Goal: Information Seeking & Learning: Learn about a topic

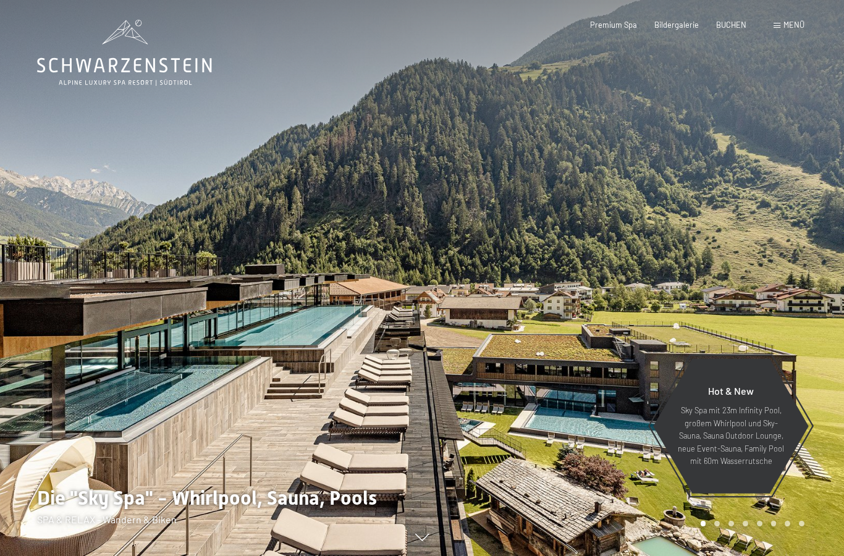
click at [776, 29] on div "Menü" at bounding box center [788, 25] width 31 height 11
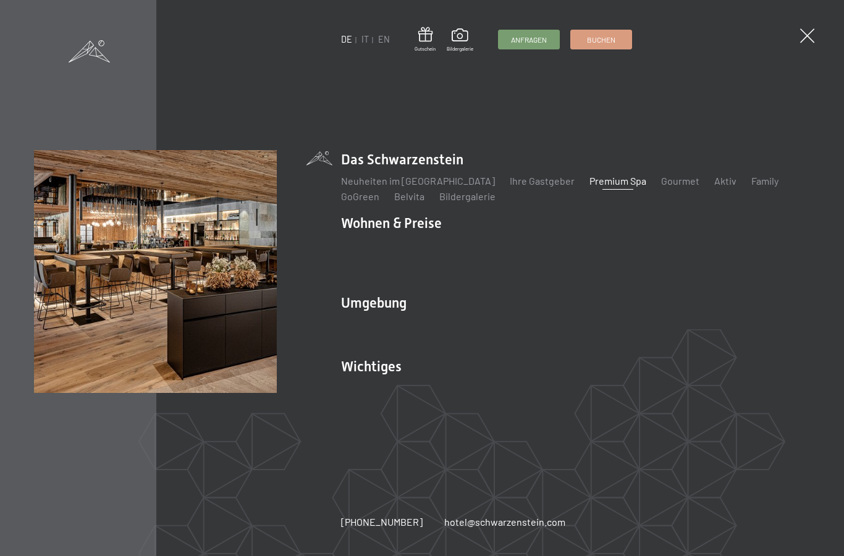
click at [589, 187] on link "Premium Spa" at bounding box center [617, 181] width 57 height 12
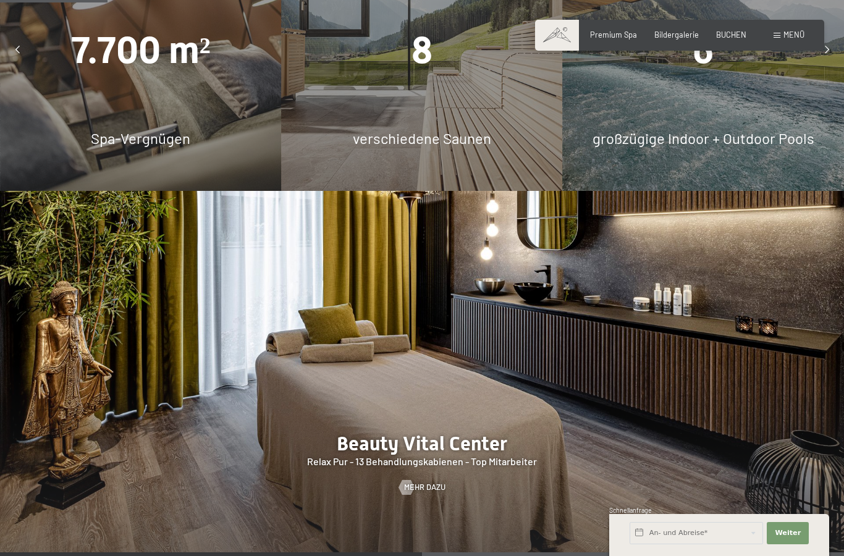
scroll to position [972, 0]
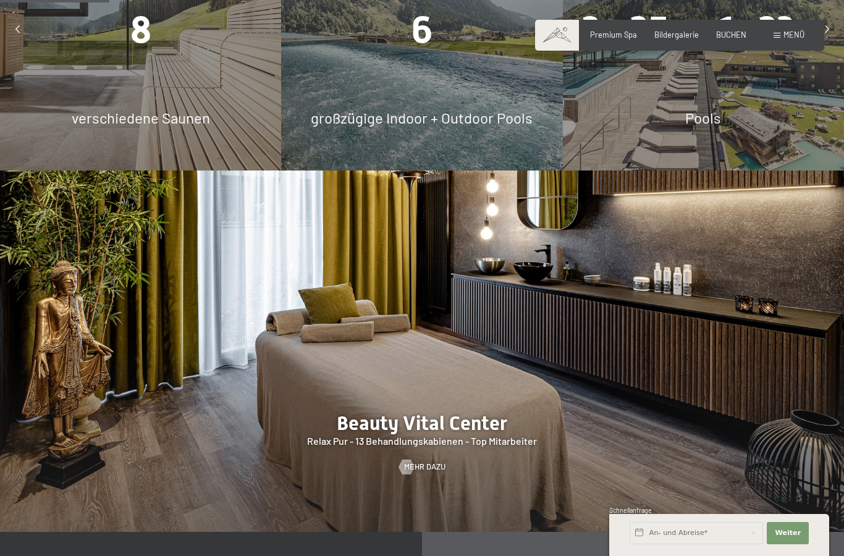
click at [451, 127] on span "großzügige Indoor + Outdoor Pools" at bounding box center [422, 118] width 222 height 18
click at [705, 138] on div "2x 25m, 1x23m Pools" at bounding box center [703, 29] width 281 height 281
click at [710, 127] on span "Pools" at bounding box center [703, 118] width 36 height 18
click at [436, 56] on div "6" at bounding box center [421, 30] width 281 height 52
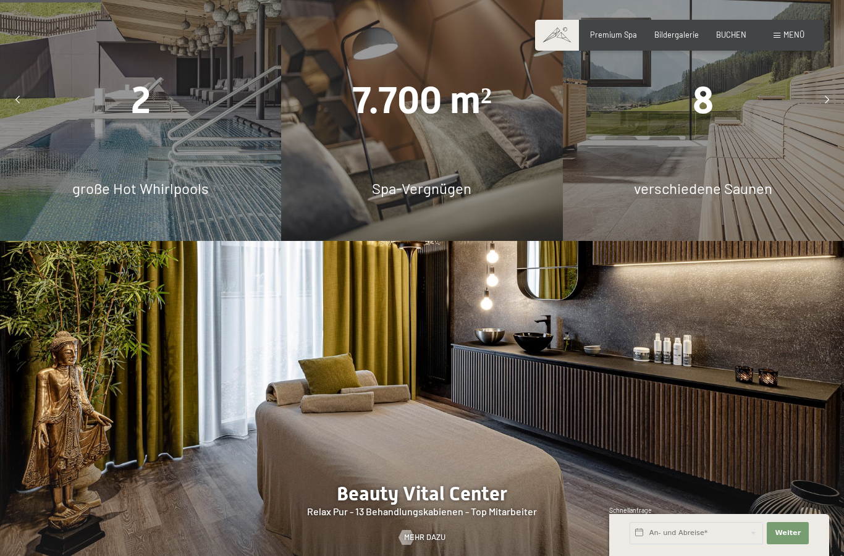
scroll to position [901, 0]
click at [400, 122] on span "7.700 m²" at bounding box center [422, 100] width 140 height 43
click at [124, 198] on span "große Hot Whirlpools" at bounding box center [140, 189] width 136 height 18
click at [421, 198] on span "Spa-Vergnügen" at bounding box center [421, 189] width 99 height 18
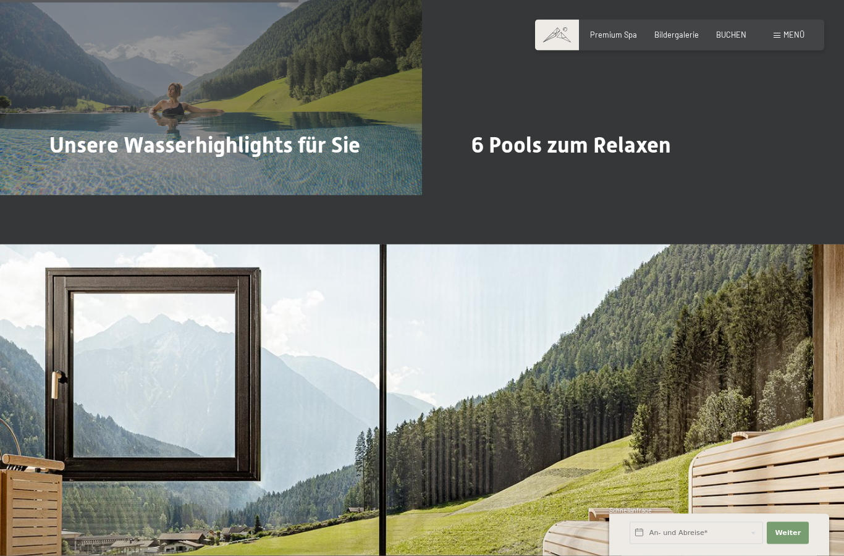
scroll to position [2647, 0]
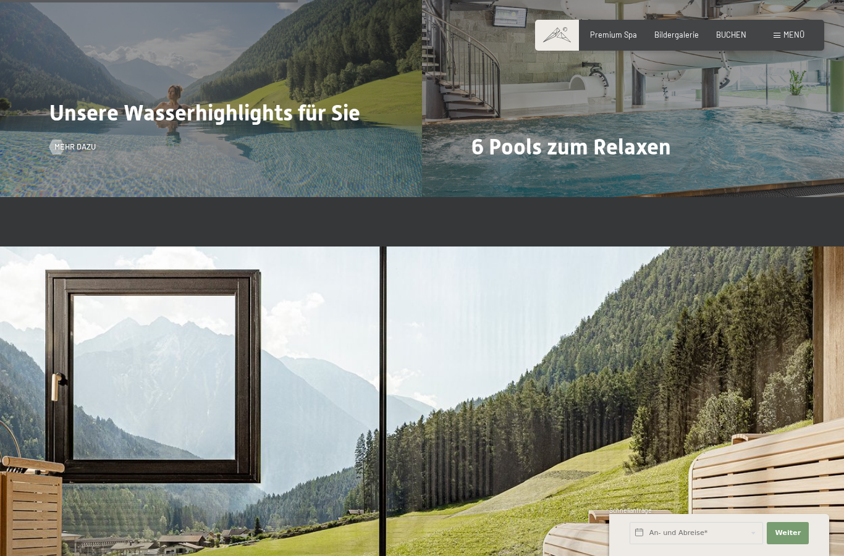
click at [78, 177] on div "Unsere Wasserhighlights für Sie Mehr dazu" at bounding box center [211, 39] width 422 height 316
click at [61, 154] on div at bounding box center [56, 147] width 9 height 15
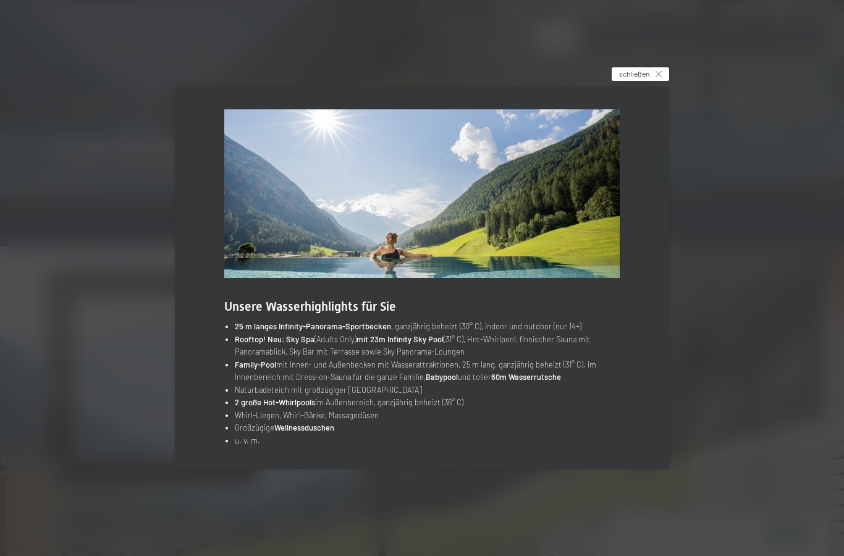
click at [663, 81] on div "schließen" at bounding box center [639, 74] width 57 height 14
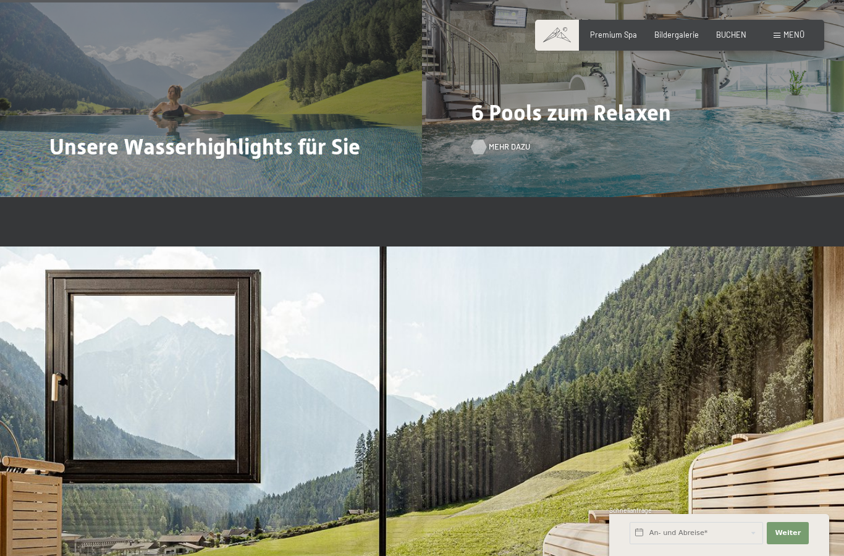
click at [492, 153] on span "Mehr dazu" at bounding box center [509, 146] width 41 height 11
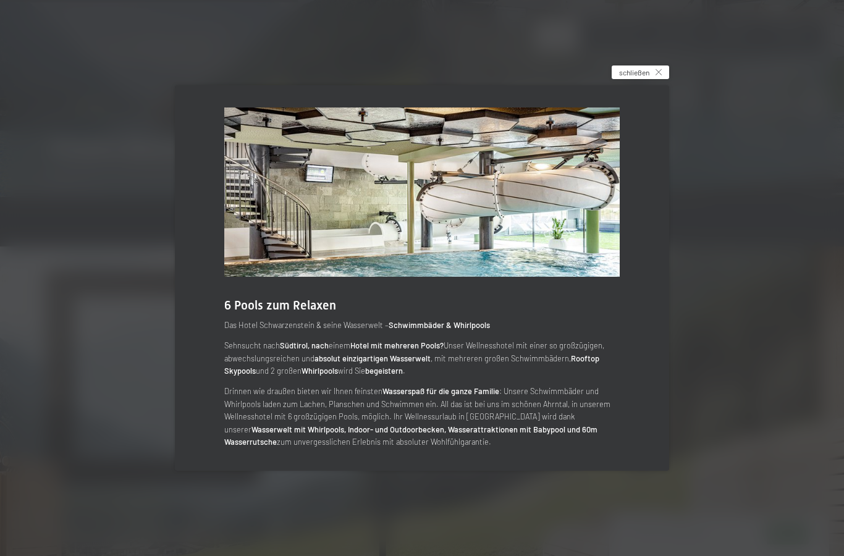
click at [644, 79] on div "schließen" at bounding box center [639, 72] width 57 height 14
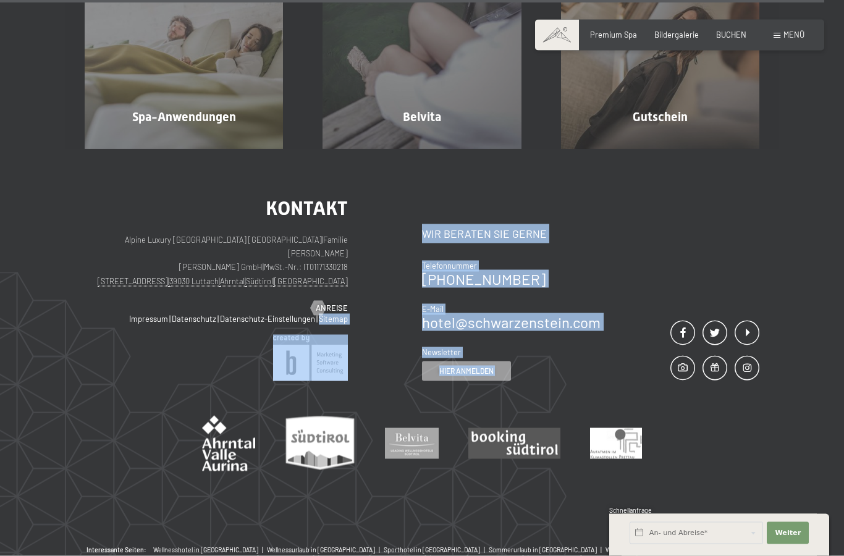
scroll to position [6417, 0]
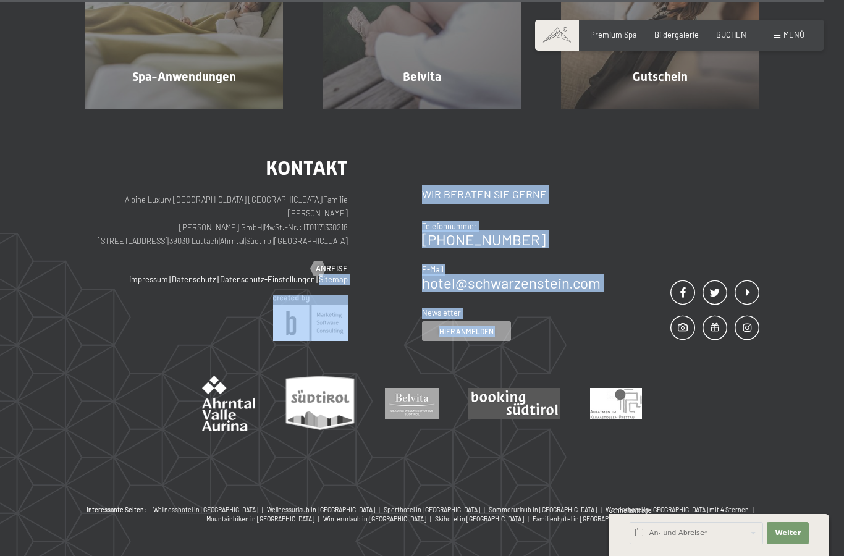
click at [48, 109] on div "Spa-Anwendungen Mehr erfahren Belvita Mehr erfahren Gutschein Mehr erfahren" at bounding box center [422, 9] width 749 height 198
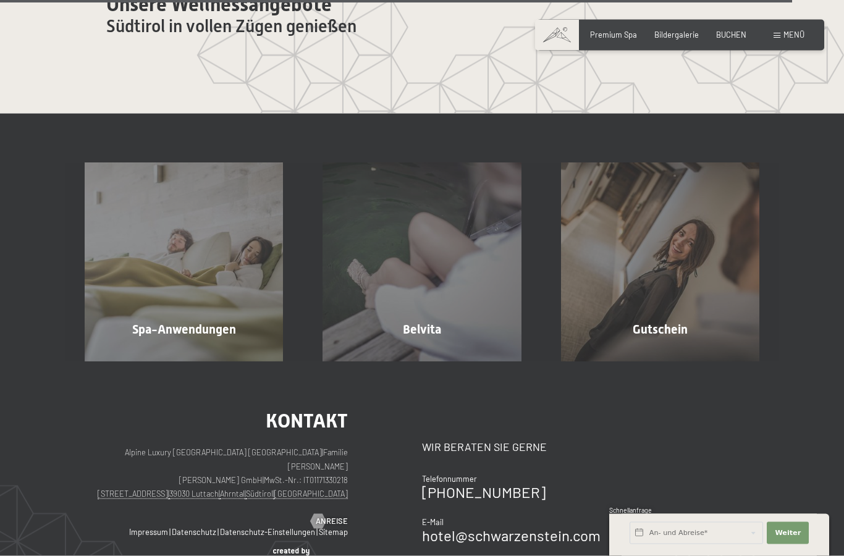
scroll to position [6169, 0]
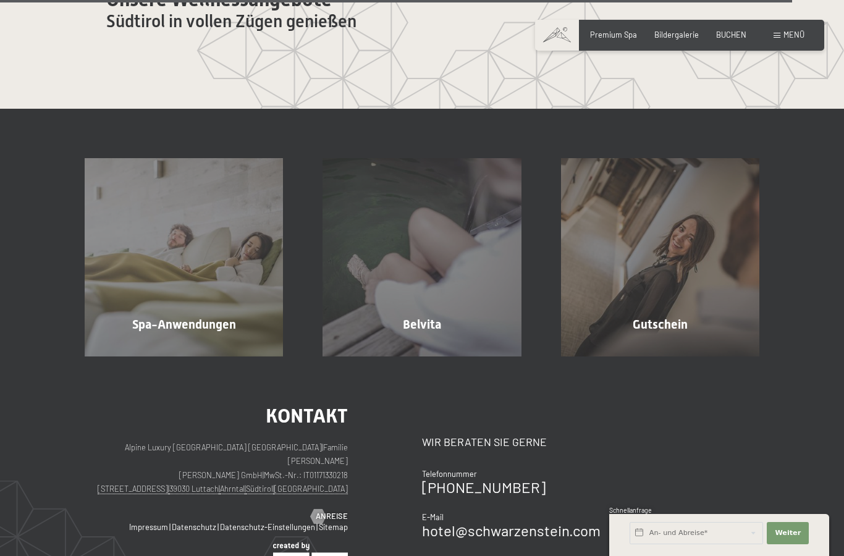
click at [773, 38] on div "Menü" at bounding box center [788, 35] width 31 height 11
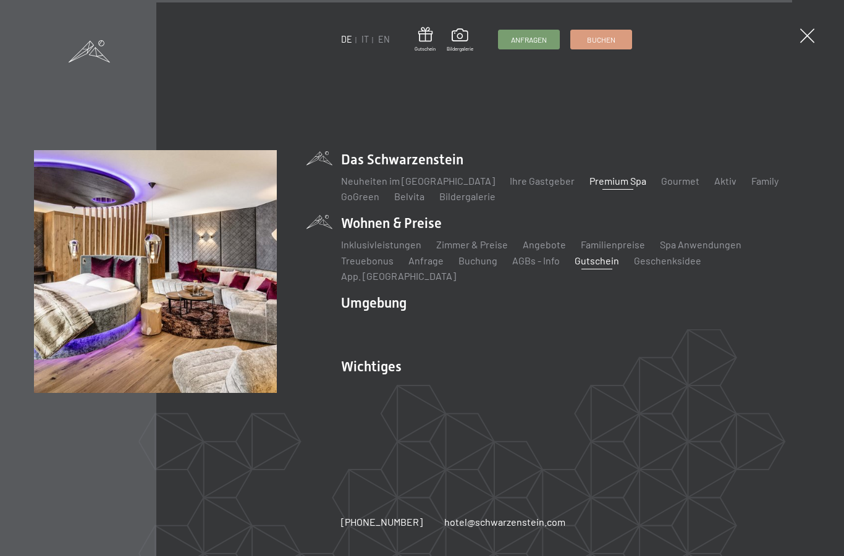
click at [605, 263] on link "Gutschein" at bounding box center [596, 260] width 44 height 12
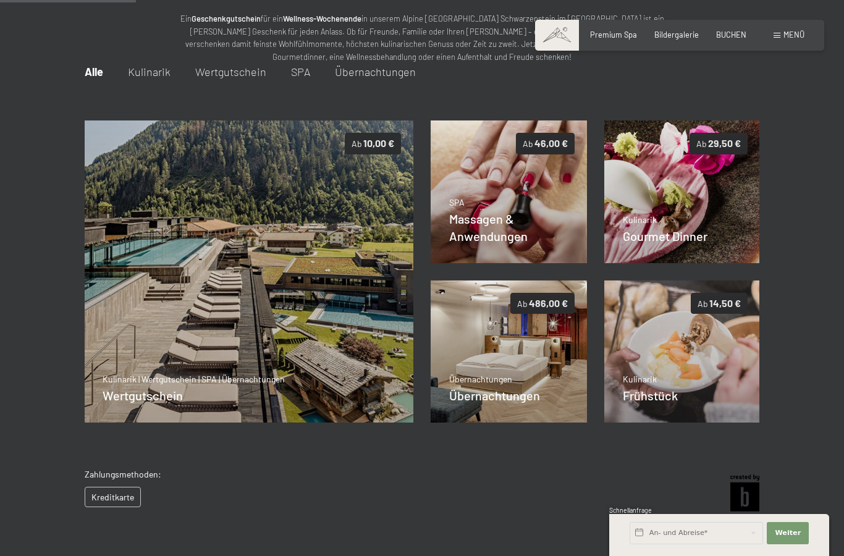
click at [792, 39] on span "Menü" at bounding box center [793, 35] width 21 height 10
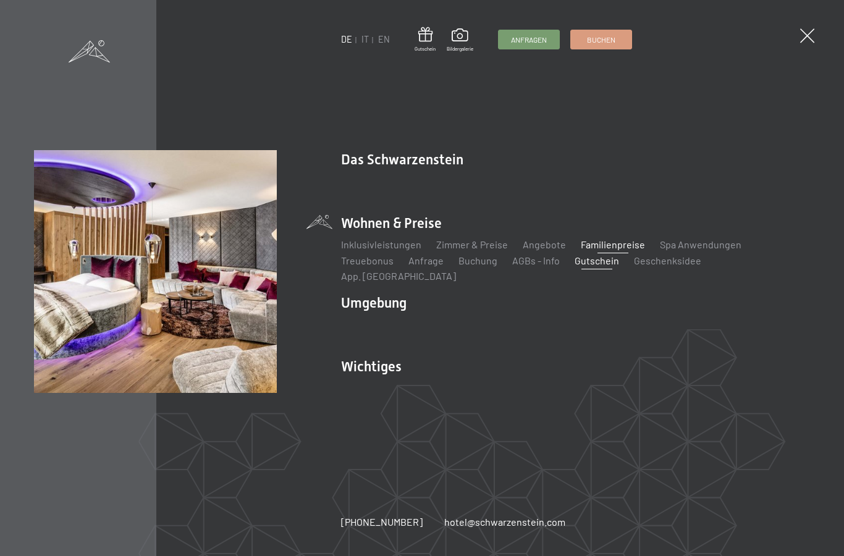
click at [619, 250] on link "Familienpreise" at bounding box center [613, 244] width 64 height 12
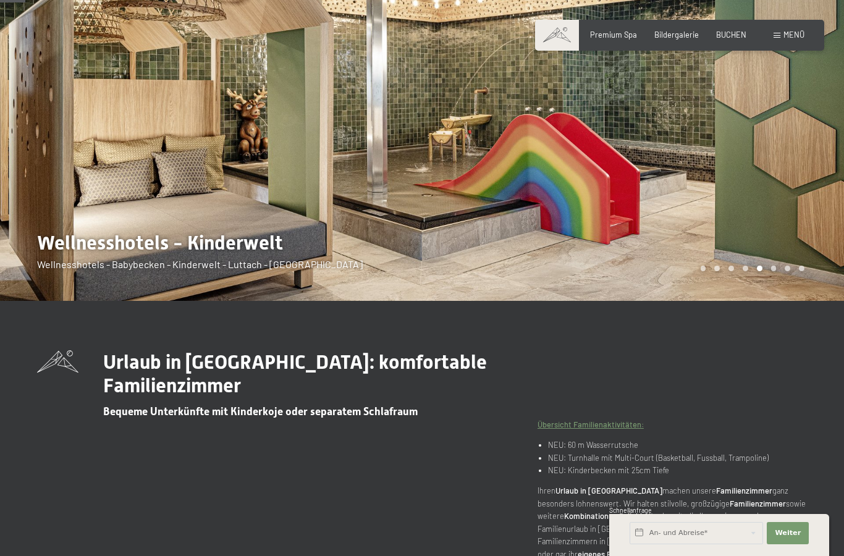
scroll to position [112, 0]
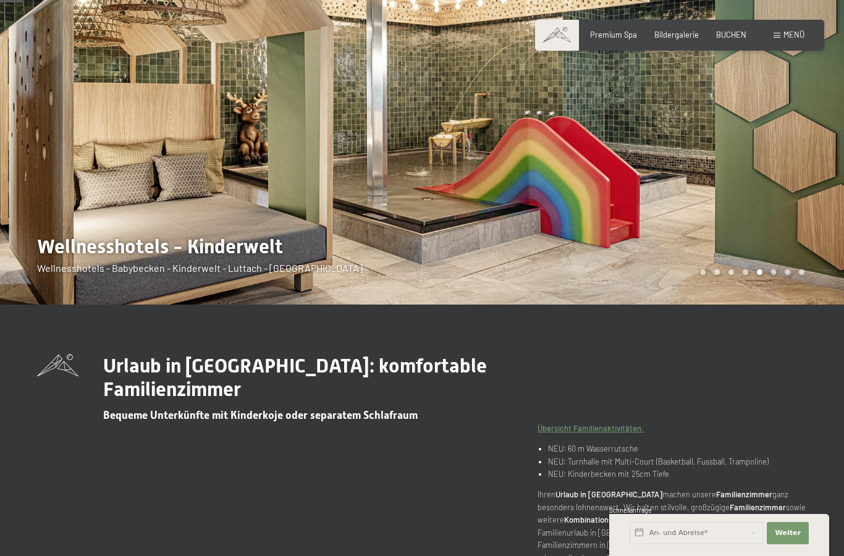
click at [785, 39] on span "Menü" at bounding box center [793, 35] width 21 height 10
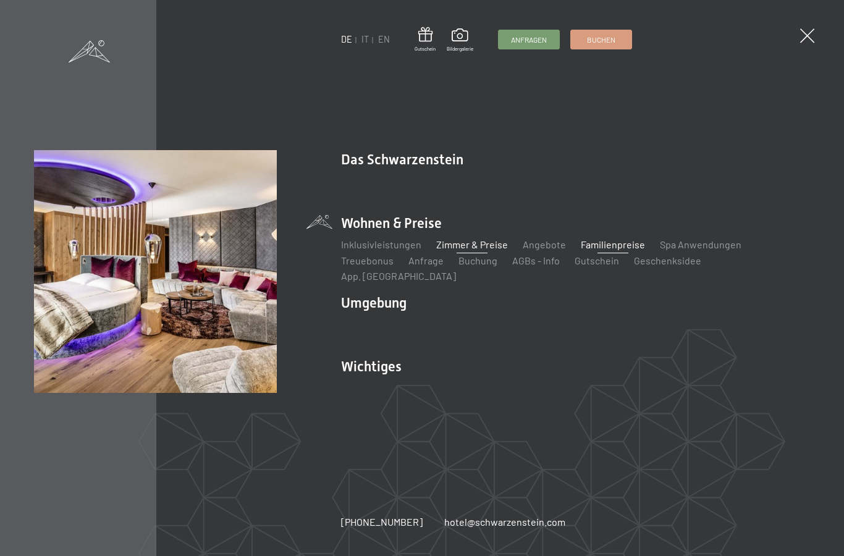
click at [489, 250] on link "Zimmer & Preise" at bounding box center [472, 244] width 72 height 12
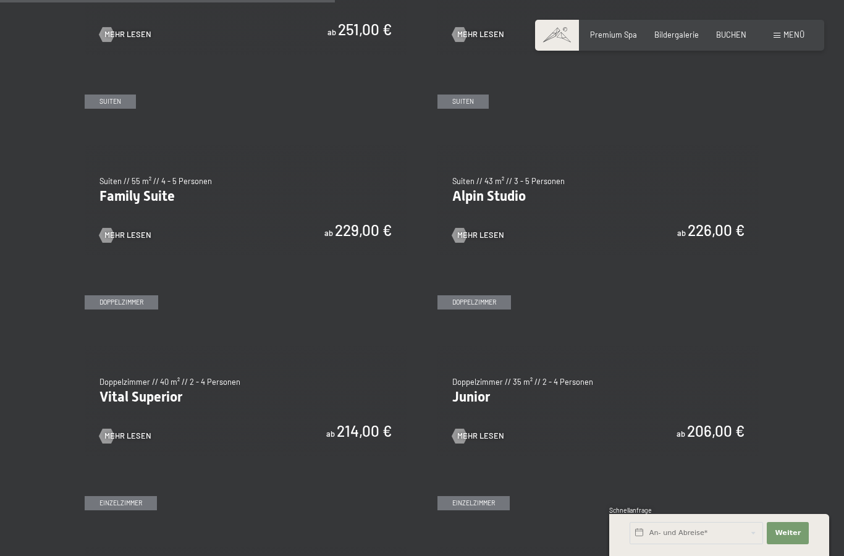
scroll to position [1185, 0]
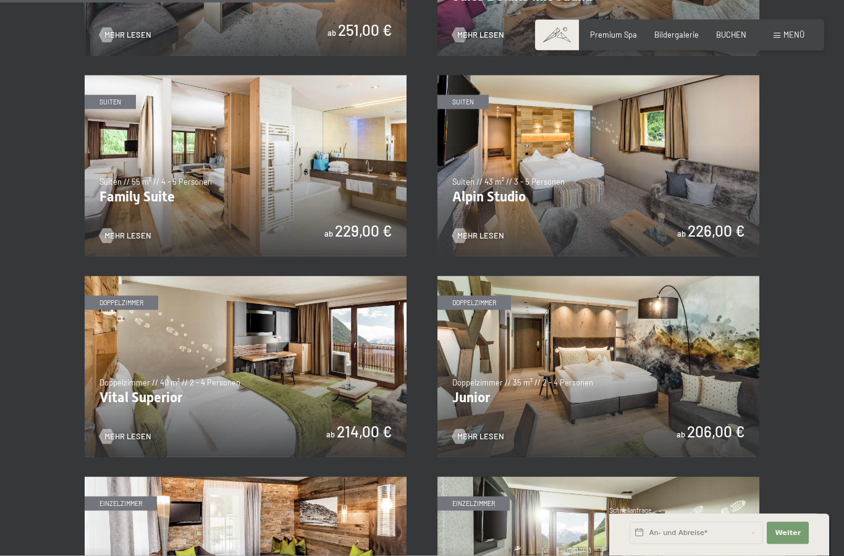
click at [159, 196] on img at bounding box center [246, 165] width 322 height 181
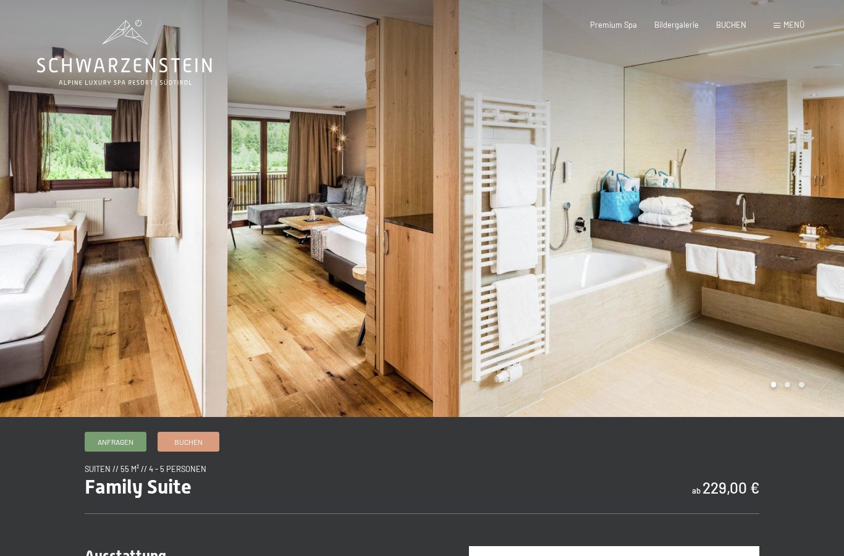
click at [816, 334] on div at bounding box center [633, 208] width 422 height 417
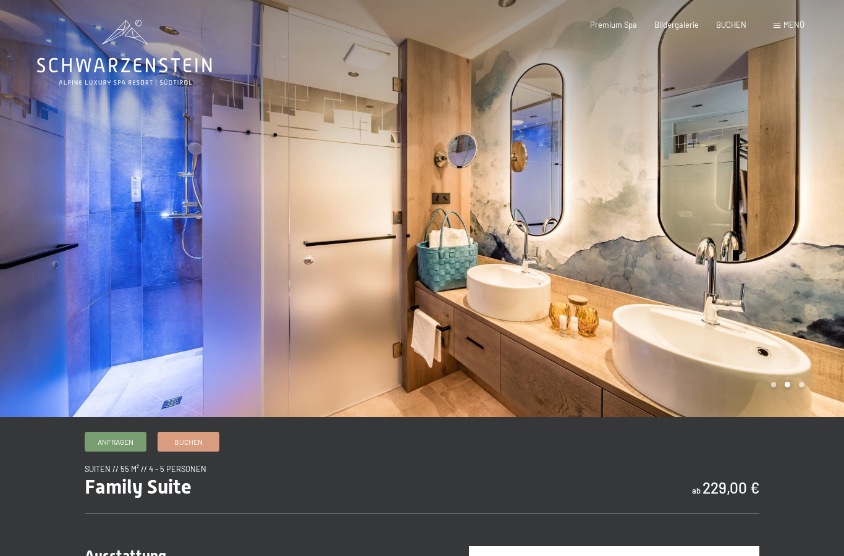
click at [816, 348] on div at bounding box center [633, 208] width 422 height 417
